Goal: Information Seeking & Learning: Learn about a topic

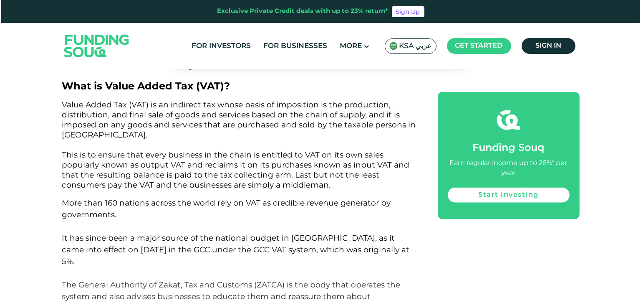
scroll to position [668, 0]
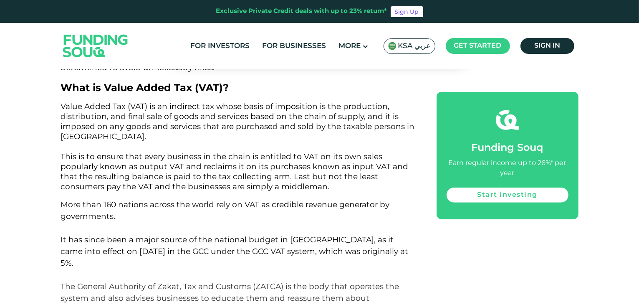
click at [409, 42] on span "KSA عربي" at bounding box center [414, 46] width 33 height 10
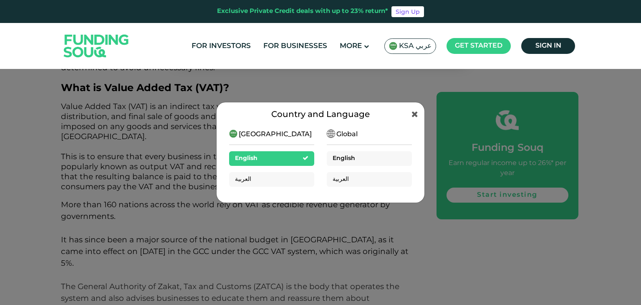
click at [348, 156] on span "English" at bounding box center [344, 158] width 23 height 6
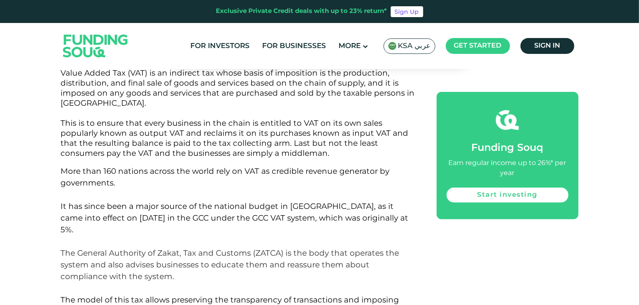
scroll to position [718, 0]
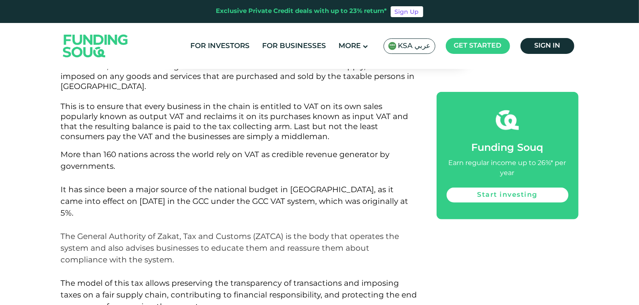
click at [270, 106] on span "This is to ensure that every business in the chain is entitled to VAT on its ow…" at bounding box center [235, 121] width 348 height 40
copy span "entitled"
click at [282, 119] on span "This is to ensure that every business in the chain is entitled to VAT on its ow…" at bounding box center [235, 121] width 348 height 40
click at [264, 104] on span "This is to ensure that every business in the chain is entitled to VAT on its ow…" at bounding box center [235, 121] width 348 height 40
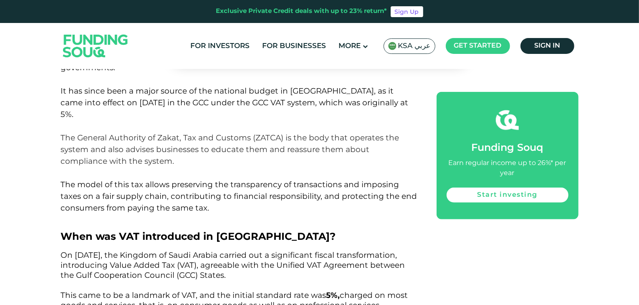
scroll to position [818, 0]
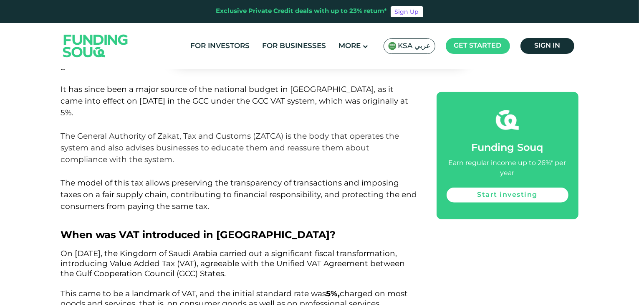
click at [149, 187] on p "More than 160 nations across the world rely on VAT as credible revenue generato…" at bounding box center [239, 130] width 357 height 164
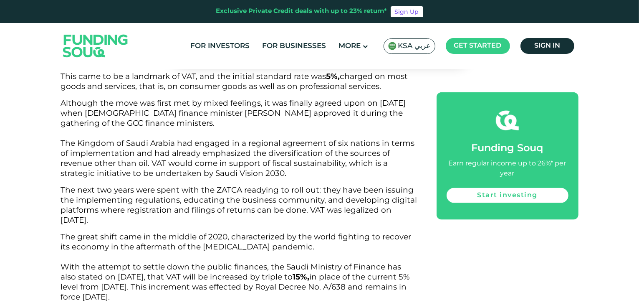
scroll to position [1051, 0]
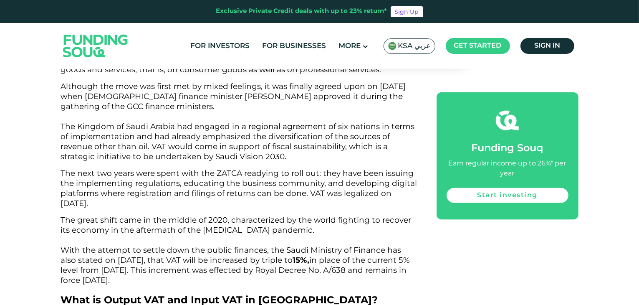
click at [253, 168] on span "The next two years were spent with the ZATCA readying to roll out: they have be…" at bounding box center [239, 188] width 356 height 40
click at [171, 139] on span "Although the move was first met by mixed feelings, it was finally agreed upon o…" at bounding box center [238, 121] width 354 height 80
click at [274, 117] on span "Although the move was first met by mixed feelings, it was finally agreed upon o…" at bounding box center [238, 121] width 354 height 80
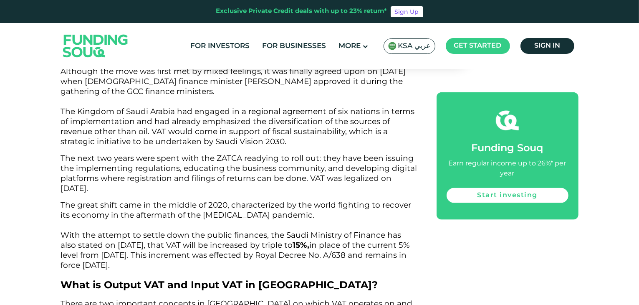
scroll to position [1068, 0]
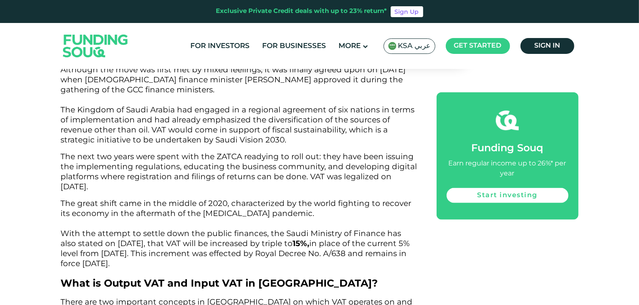
click at [248, 238] on span "The great shift came in the middle of 2020, characterized by the world fighting…" at bounding box center [236, 233] width 350 height 70
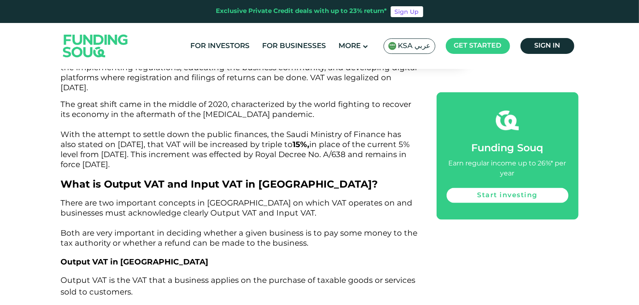
scroll to position [1168, 0]
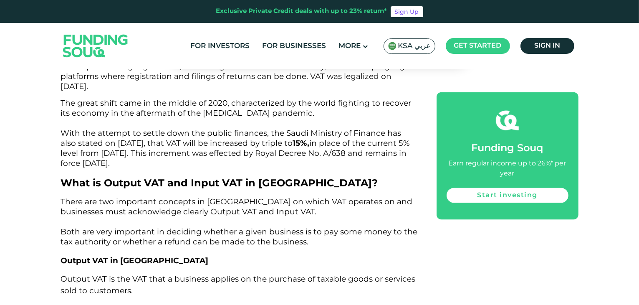
drag, startPoint x: 251, startPoint y: 237, endPoint x: 235, endPoint y: 240, distance: 16.2
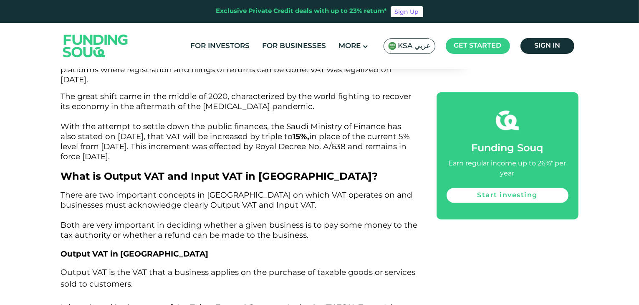
scroll to position [1176, 0]
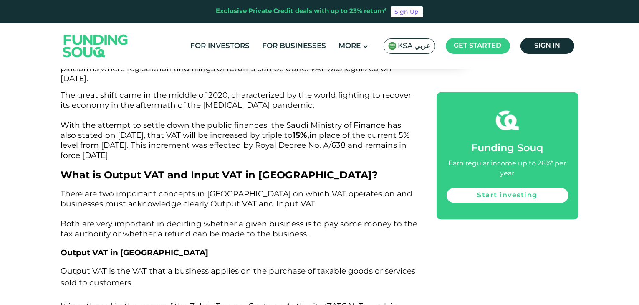
click at [243, 139] on p "The great shift came in the middle of 2020, characterized by the world fighting…" at bounding box center [239, 126] width 357 height 70
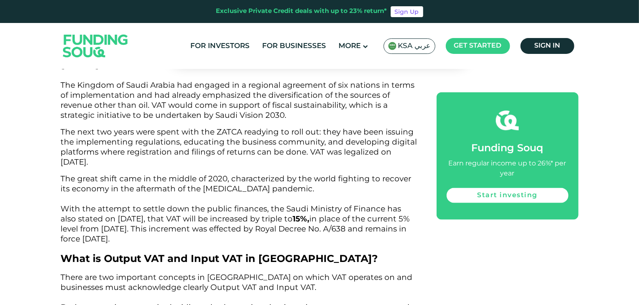
click at [243, 139] on p "The next two years were spent with the ZATCA readying to roll out: they have be…" at bounding box center [239, 147] width 357 height 40
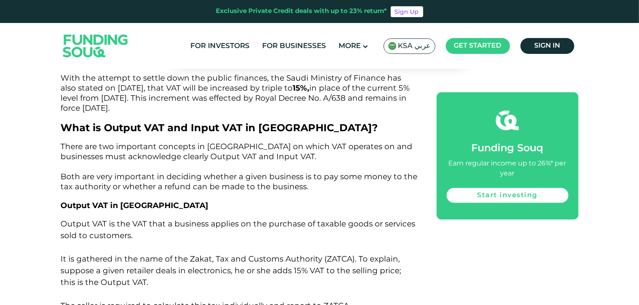
scroll to position [1226, 0]
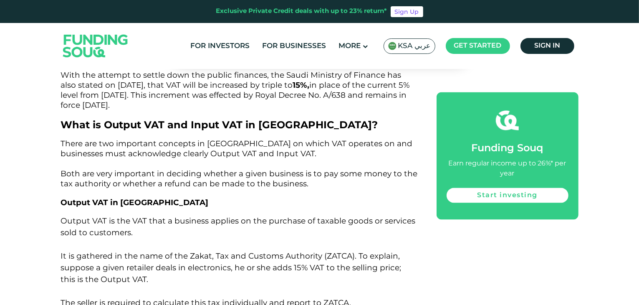
click at [277, 139] on span "There are two important concepts in [GEOGRAPHIC_DATA] on which VAT operates on …" at bounding box center [239, 164] width 357 height 50
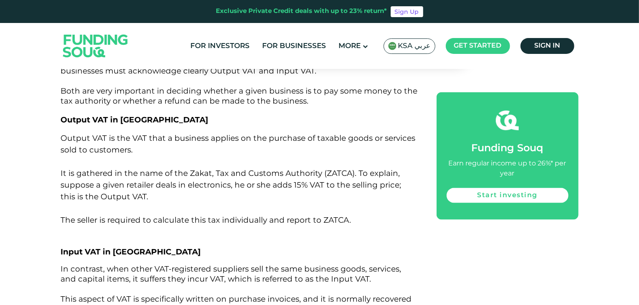
scroll to position [1310, 0]
drag, startPoint x: 230, startPoint y: 68, endPoint x: 297, endPoint y: 99, distance: 73.8
click at [200, 194] on p "Output VAT is the VAT that a business applies on the purchase of taxable goods …" at bounding box center [239, 177] width 357 height 93
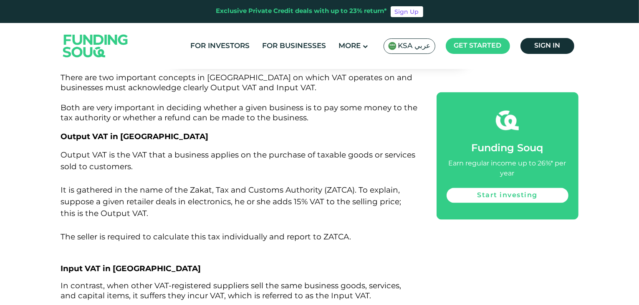
scroll to position [1293, 0]
click at [112, 192] on span "Output VAT is the VAT that a business applies on the purchase of taxable goods …" at bounding box center [238, 194] width 355 height 91
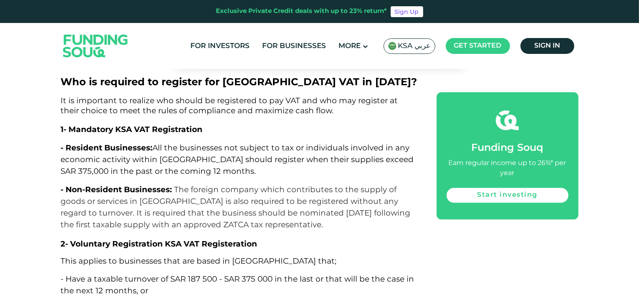
scroll to position [1660, 0]
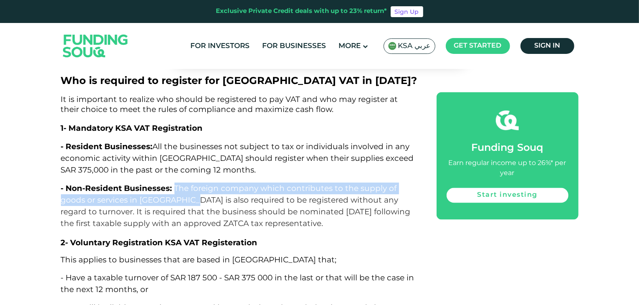
drag, startPoint x: 175, startPoint y: 175, endPoint x: 187, endPoint y: 187, distance: 16.8
click at [187, 187] on span "The foreign company which contributes to the supply of goods or services in [GE…" at bounding box center [236, 205] width 350 height 45
copy span "The foreign company which contributes to the supply of goods or services in [GE…"
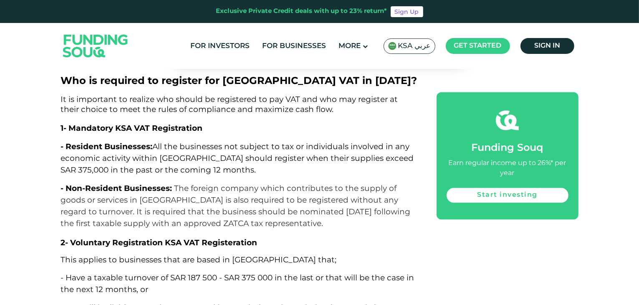
click at [234, 189] on span "The foreign company which contributes to the supply of goods or services in [GE…" at bounding box center [236, 205] width 350 height 45
copy span "required"
click at [224, 202] on span "The foreign company which contributes to the supply of goods or services in [GE…" at bounding box center [236, 205] width 350 height 45
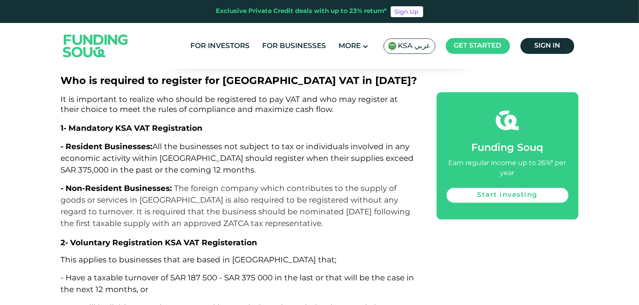
click at [379, 189] on span "The foreign company which contributes to the supply of goods or services in [GE…" at bounding box center [236, 205] width 350 height 45
copy span "regard"
click at [187, 188] on span "The foreign company which contributes to the supply of goods or services in [GE…" at bounding box center [236, 205] width 350 height 45
